Goal: Find specific page/section: Find specific page/section

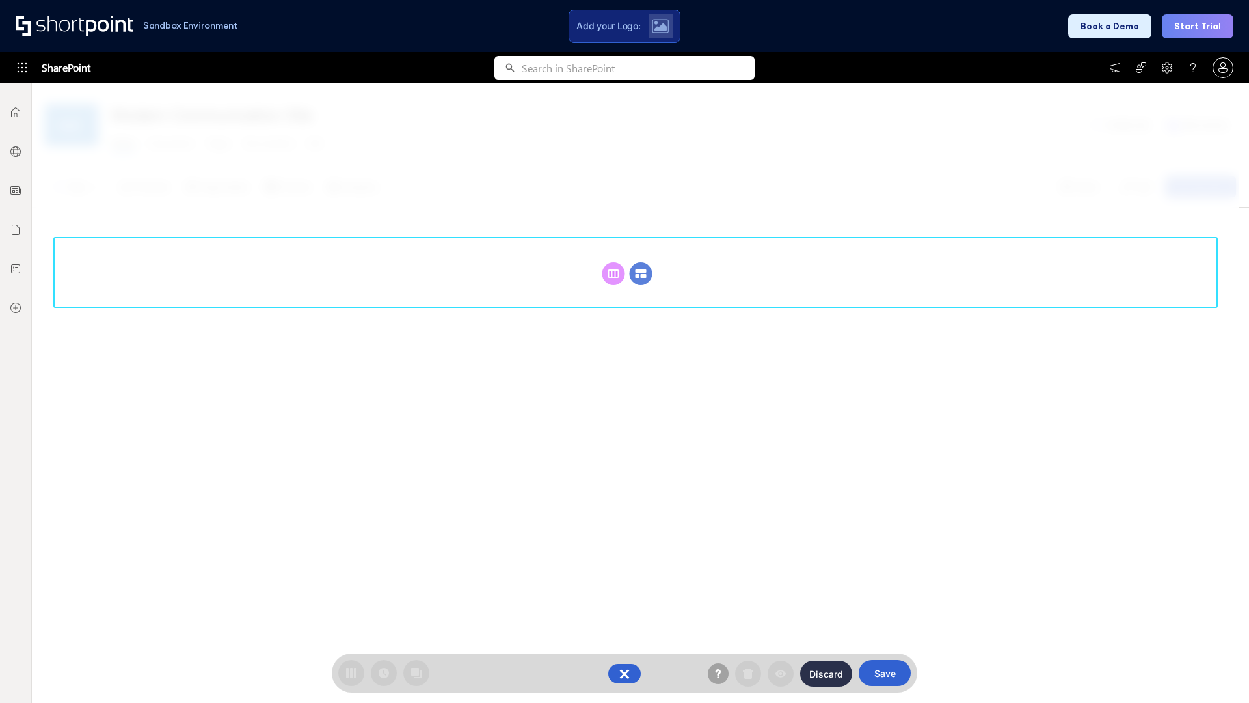
scroll to position [179, 0]
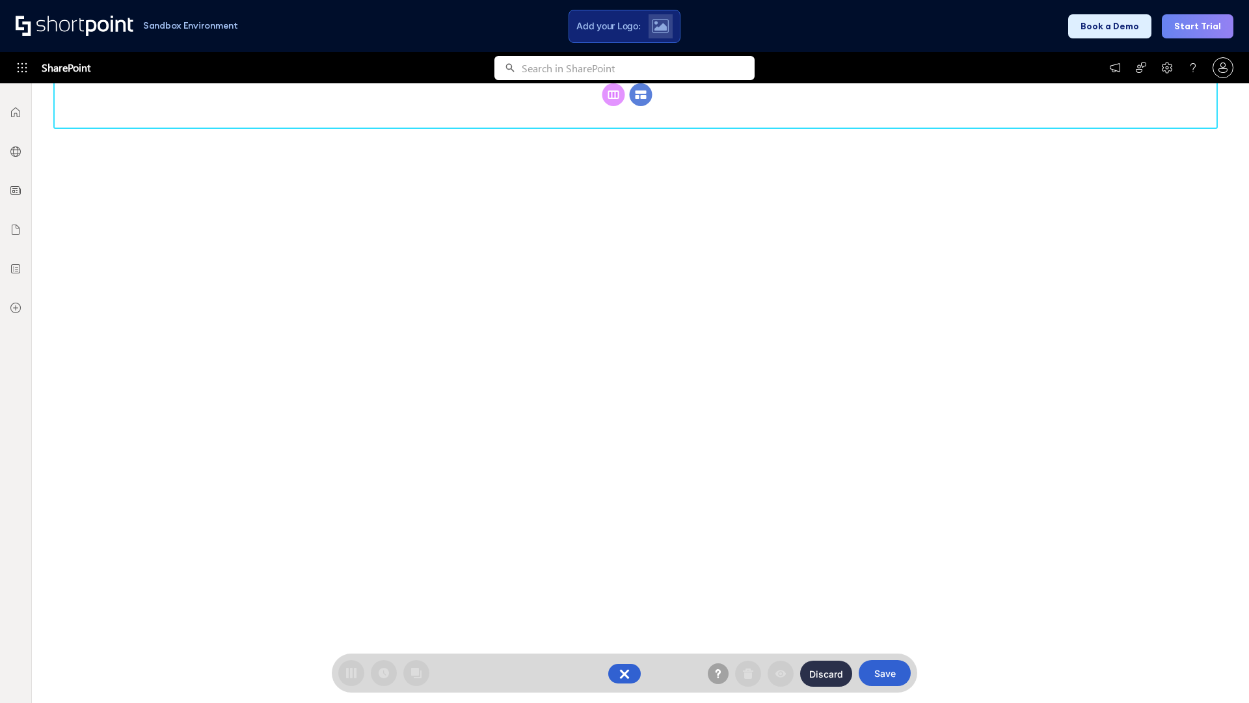
click at [641, 106] on circle at bounding box center [641, 94] width 23 height 23
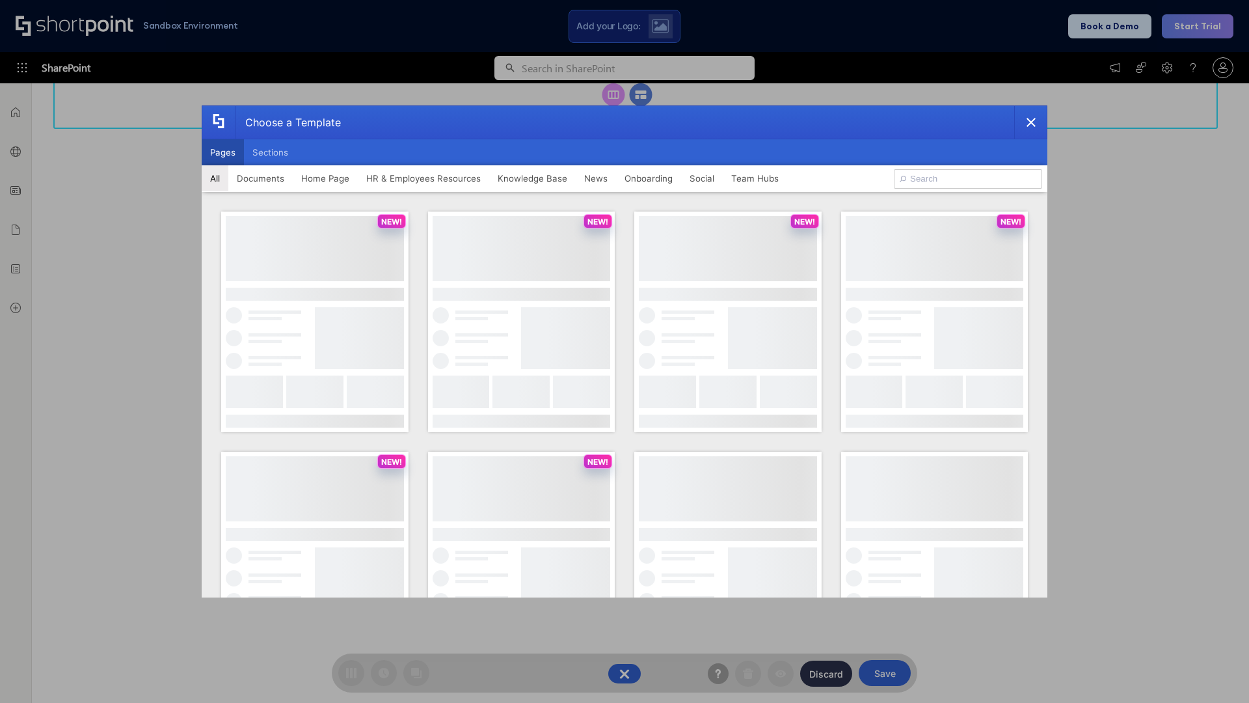
scroll to position [0, 0]
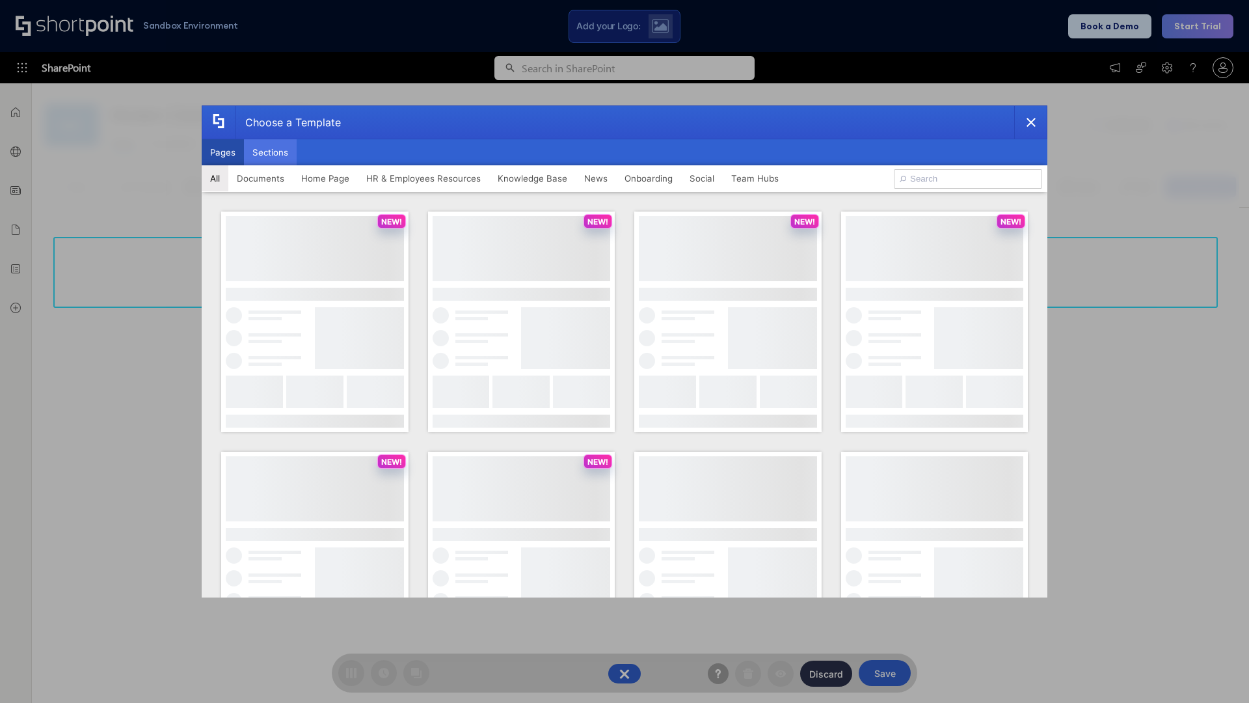
click at [270, 152] on button "Sections" at bounding box center [270, 152] width 53 height 26
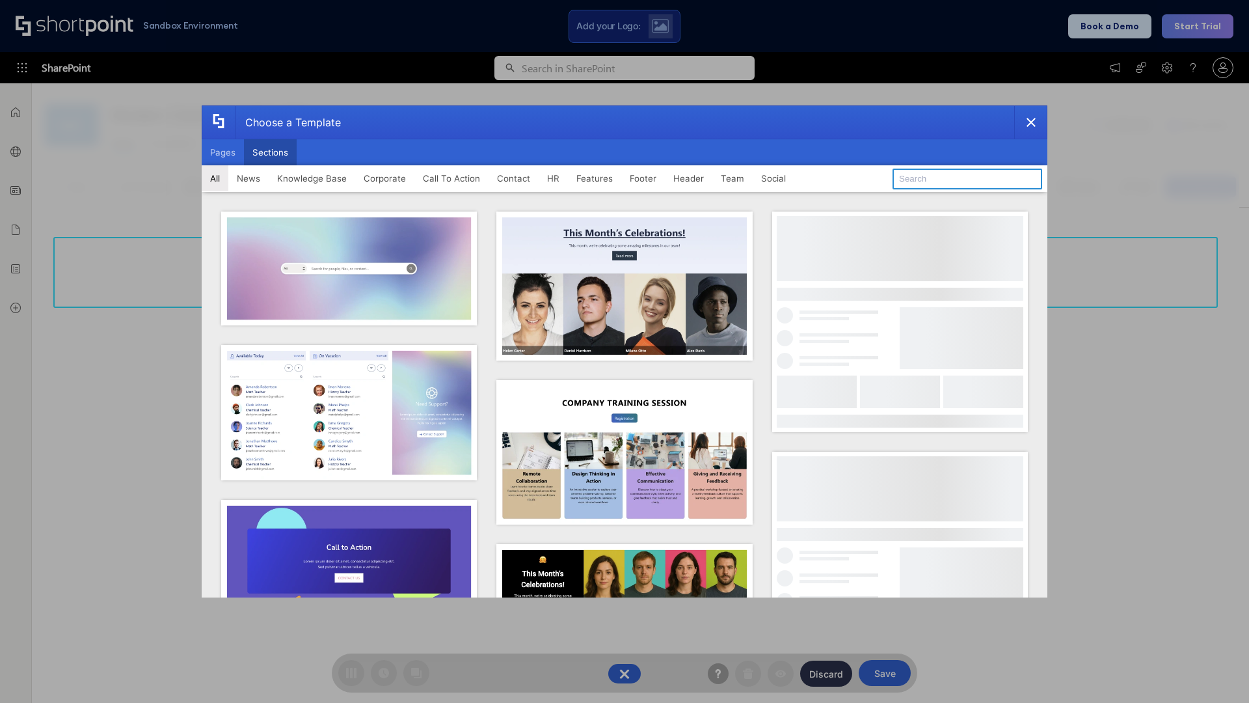
type input "HR Hub 2"
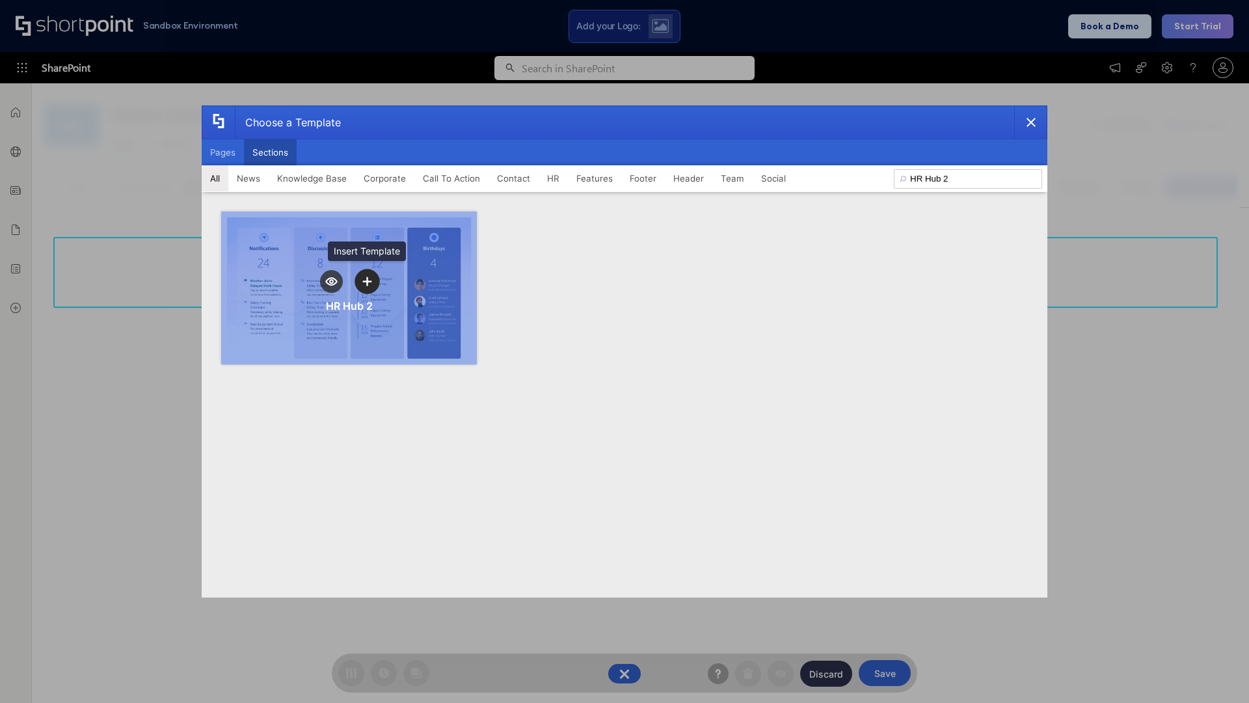
click at [367, 281] on icon "template selector" at bounding box center [366, 281] width 9 height 9
